Goal: Transaction & Acquisition: Register for event/course

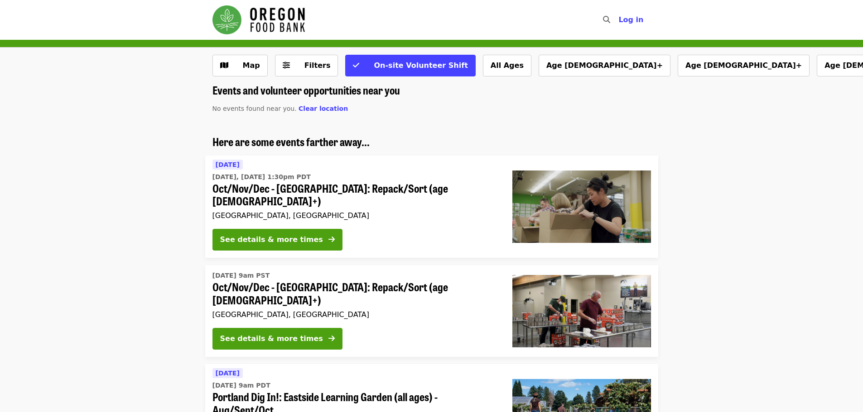
click at [260, 186] on span "Oct/Nov/Dec - [GEOGRAPHIC_DATA]: Repack/Sort (age [DEMOGRAPHIC_DATA]+)" at bounding box center [354, 195] width 285 height 26
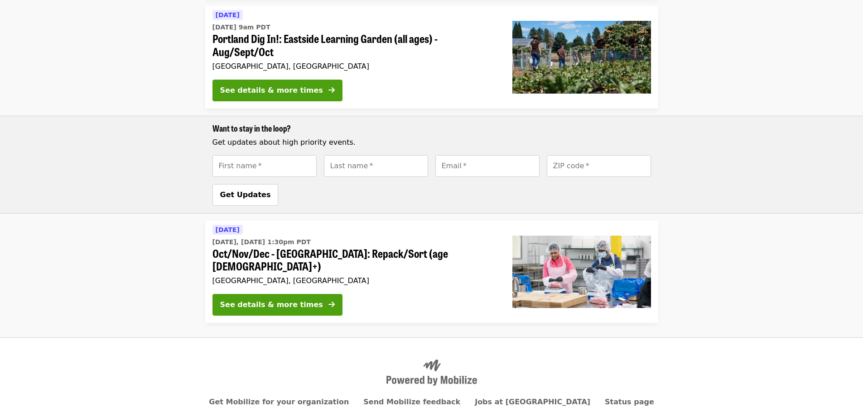
scroll to position [369, 0]
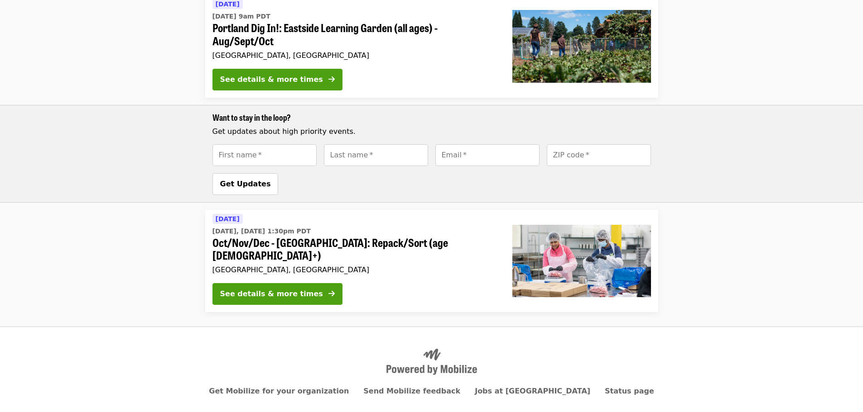
click at [349, 236] on span "Oct/Nov/Dec - [GEOGRAPHIC_DATA]: Repack/Sort (age [DEMOGRAPHIC_DATA]+)" at bounding box center [354, 249] width 285 height 26
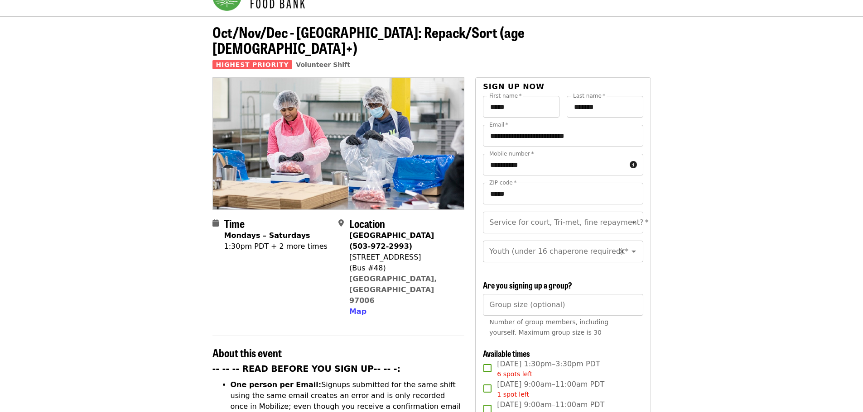
scroll to position [45, 0]
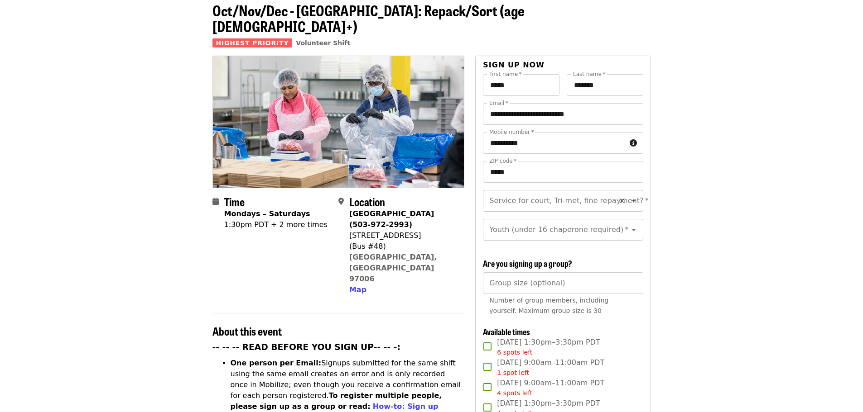
click at [612, 192] on div "Service for court, Tri-met, fine repayment? *" at bounding box center [563, 201] width 160 height 22
click at [628, 196] on icon "Open" at bounding box center [633, 201] width 11 height 11
click at [501, 215] on li "No" at bounding box center [559, 209] width 153 height 16
type input "**"
click at [631, 225] on icon "Open" at bounding box center [633, 230] width 11 height 11
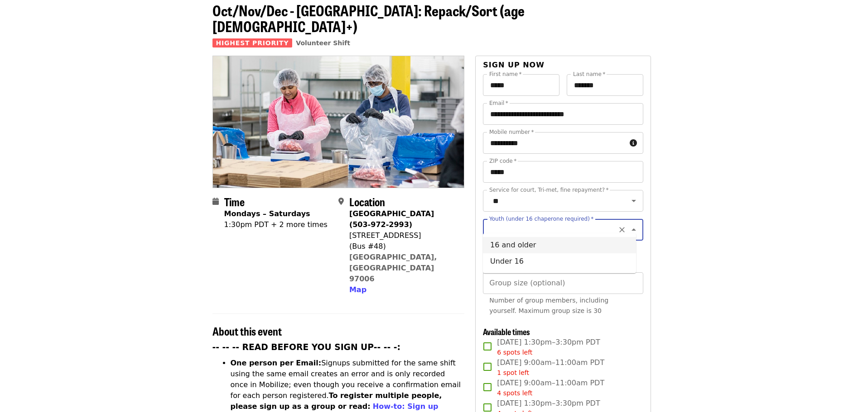
click at [508, 244] on li "16 and older" at bounding box center [559, 245] width 153 height 16
type input "**********"
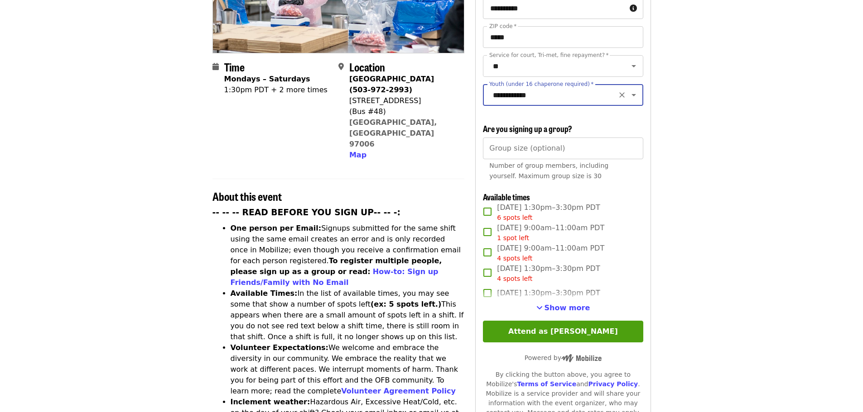
scroll to position [181, 0]
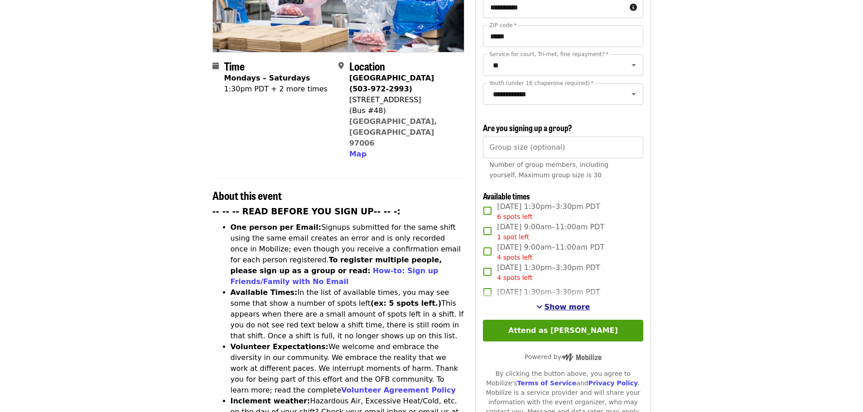
click at [559, 304] on span "Show more" at bounding box center [567, 307] width 46 height 9
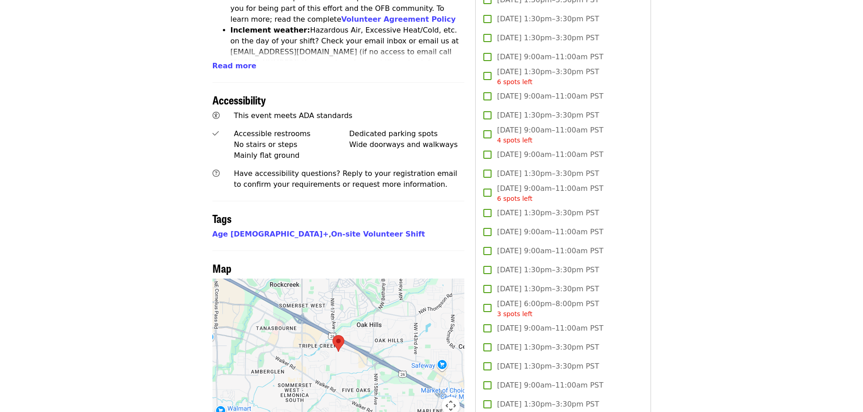
scroll to position [408, 0]
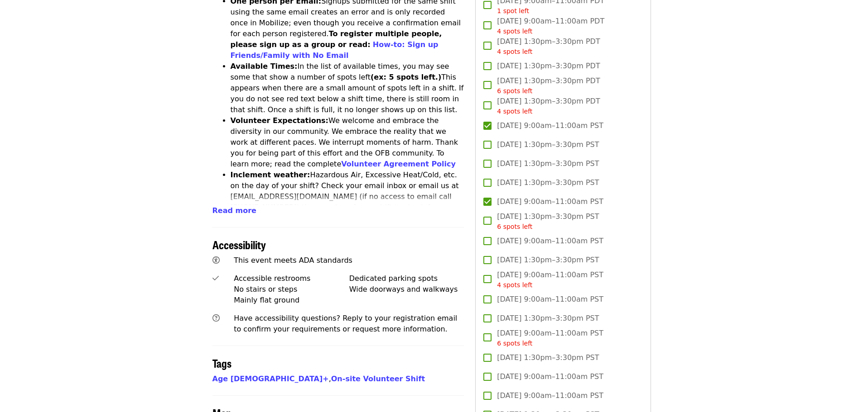
drag, startPoint x: 739, startPoint y: 249, endPoint x: 623, endPoint y: 225, distance: 118.3
click at [718, 247] on article "Oct/Nov/Dec - [GEOGRAPHIC_DATA]: Repack/Sort (age [DEMOGRAPHIC_DATA]+) Highest …" at bounding box center [431, 352] width 863 height 1441
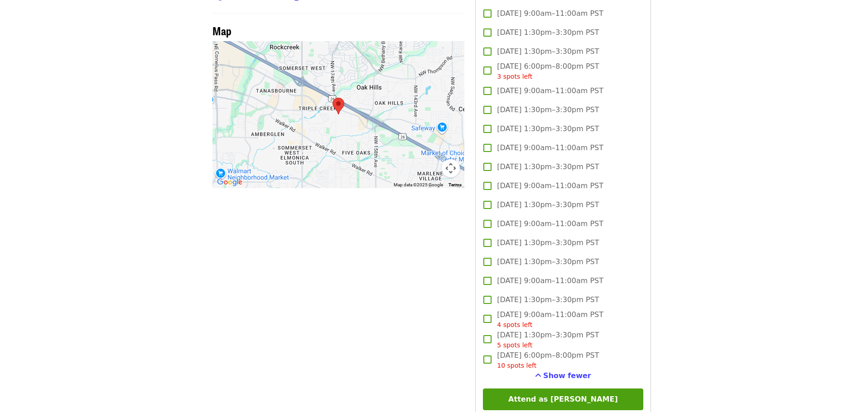
scroll to position [906, 0]
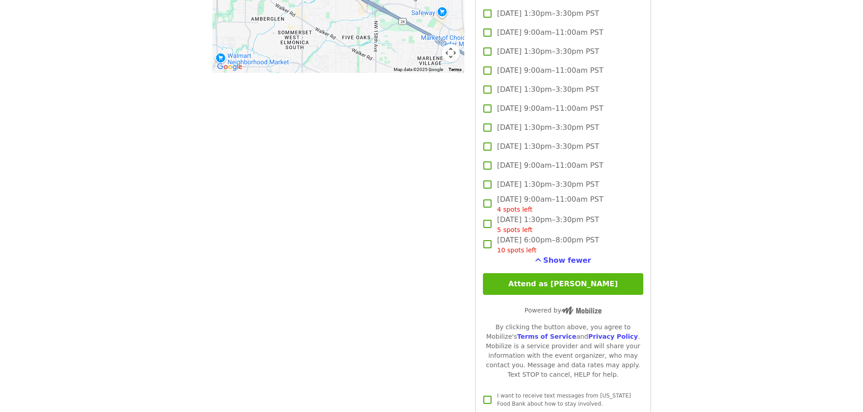
click at [542, 285] on button "Attend as [PERSON_NAME]" at bounding box center [563, 284] width 160 height 22
drag, startPoint x: 241, startPoint y: 276, endPoint x: 184, endPoint y: 154, distance: 134.7
